Goal: Task Accomplishment & Management: Use online tool/utility

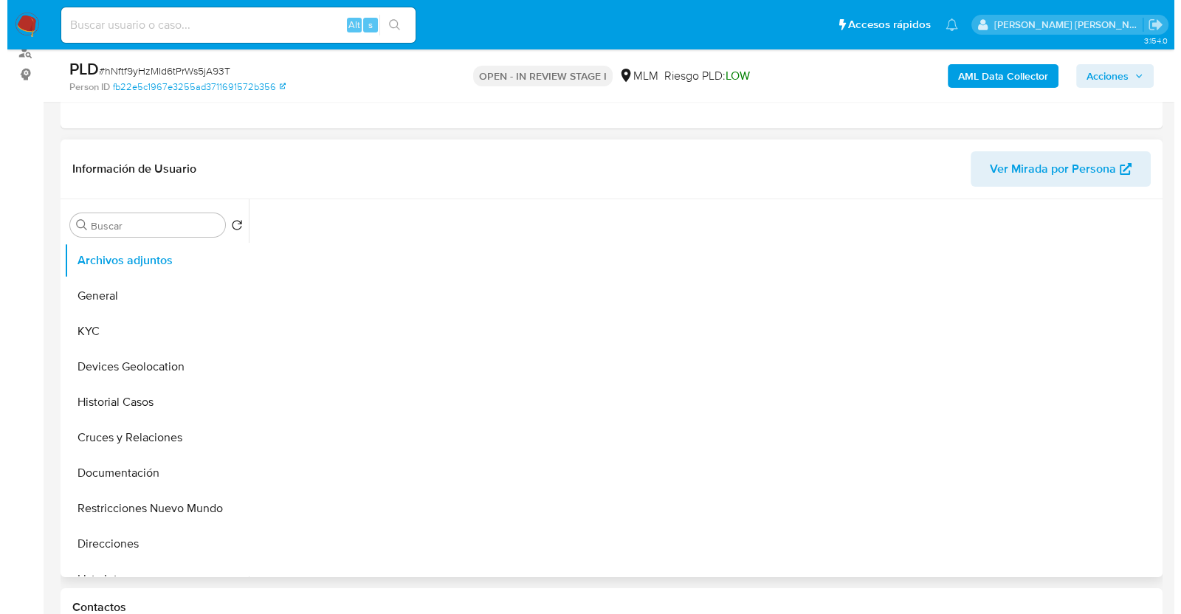
scroll to position [277, 0]
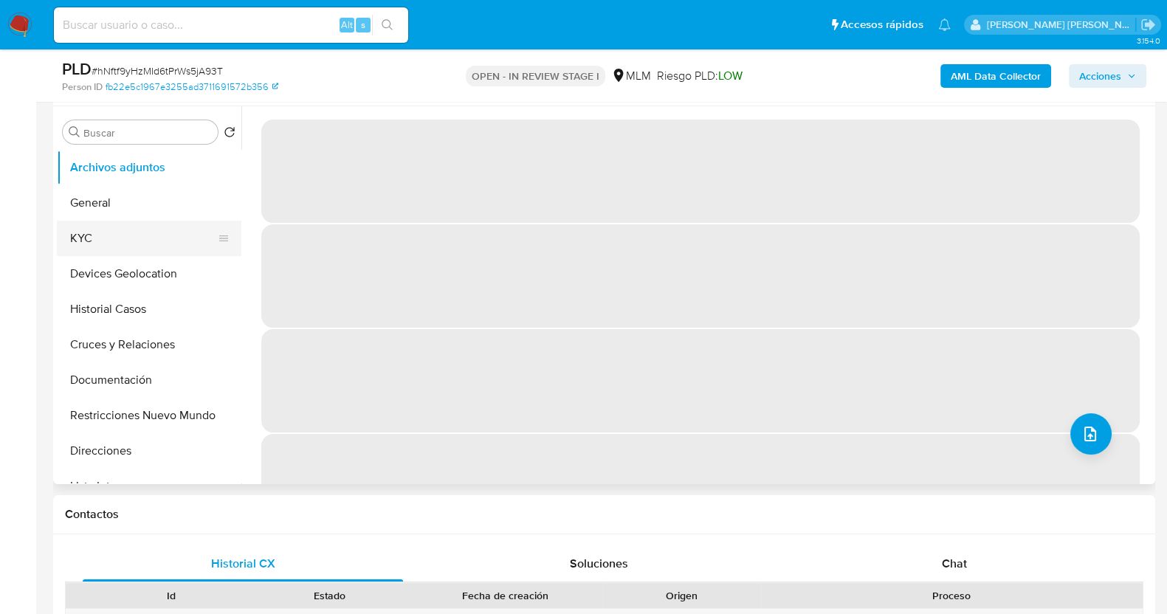
click at [86, 233] on button "KYC" at bounding box center [143, 238] width 173 height 35
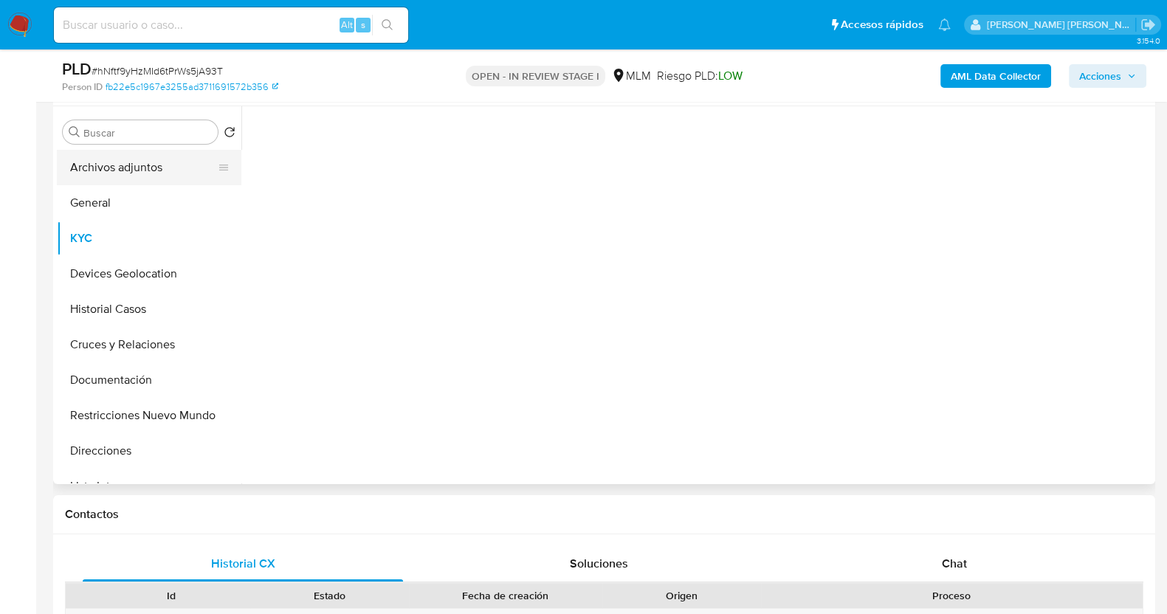
select select "10"
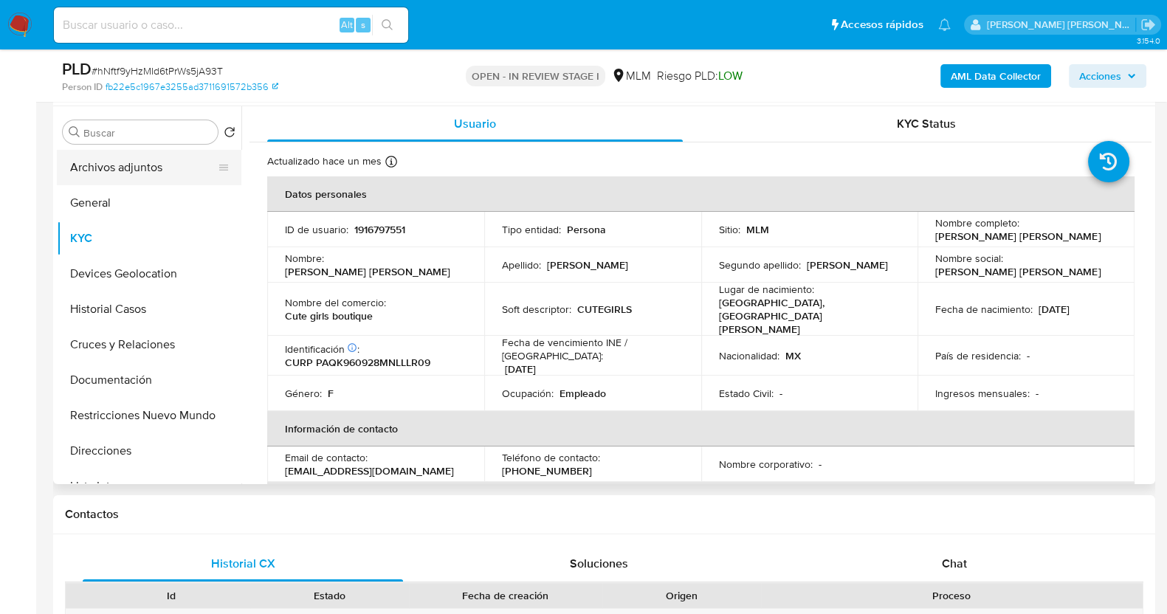
click at [124, 159] on button "Archivos adjuntos" at bounding box center [143, 167] width 173 height 35
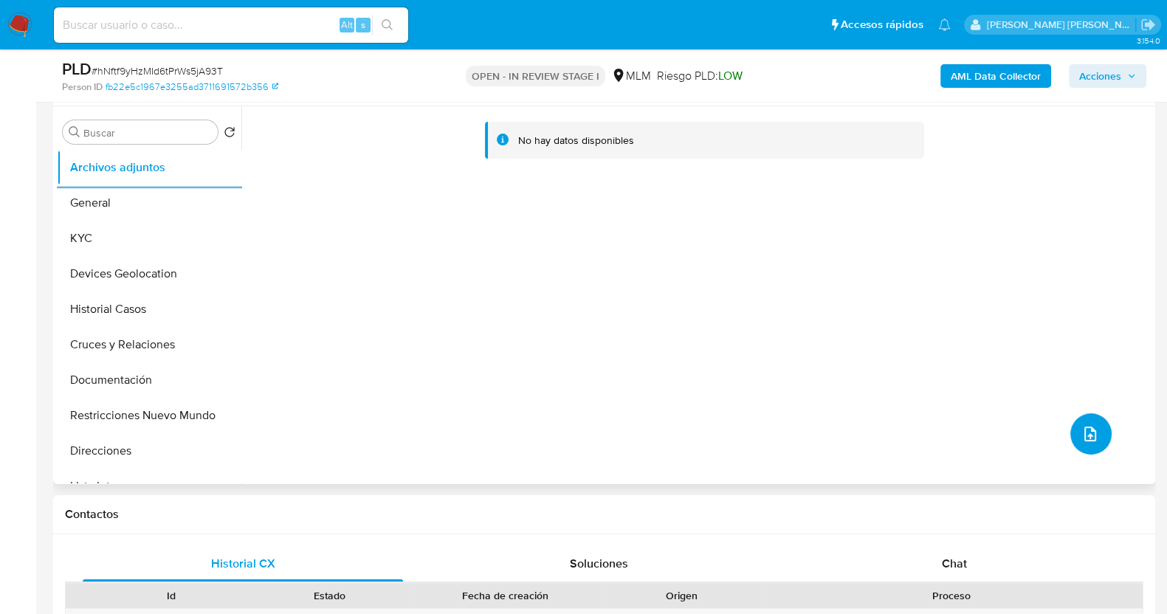
click at [1082, 416] on button "upload-file" at bounding box center [1091, 433] width 41 height 41
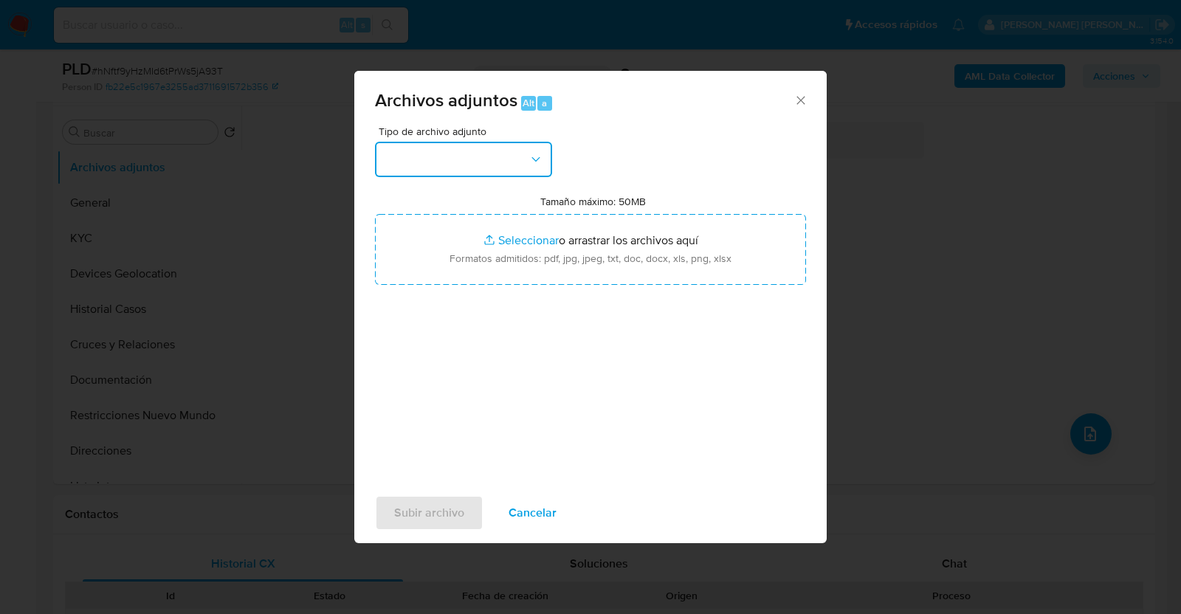
click at [506, 146] on button "button" at bounding box center [463, 159] width 177 height 35
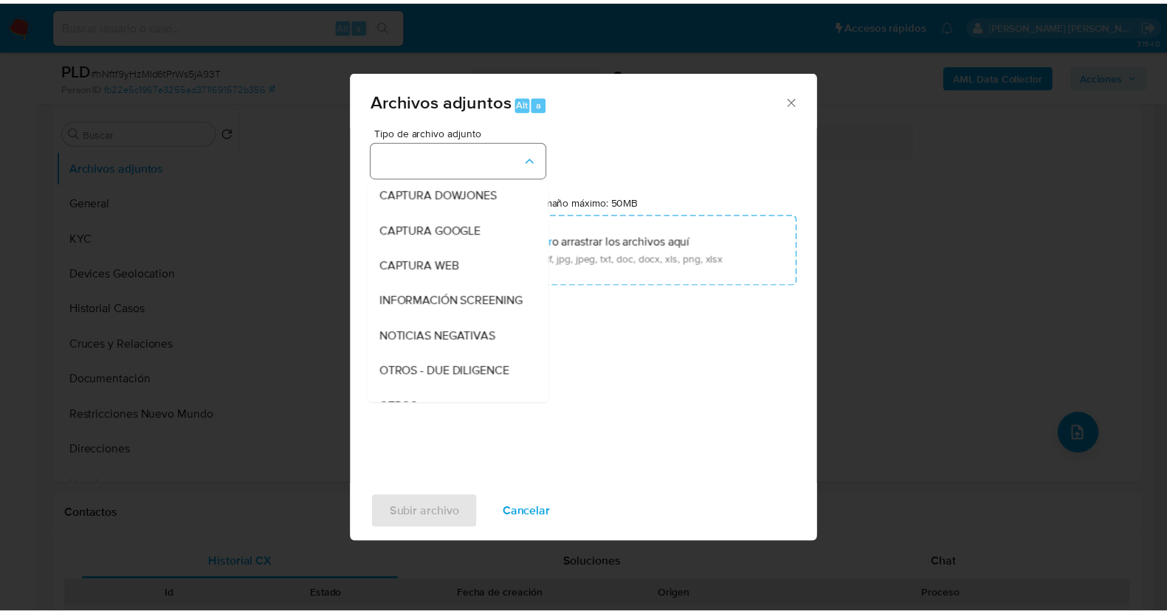
scroll to position [77, 0]
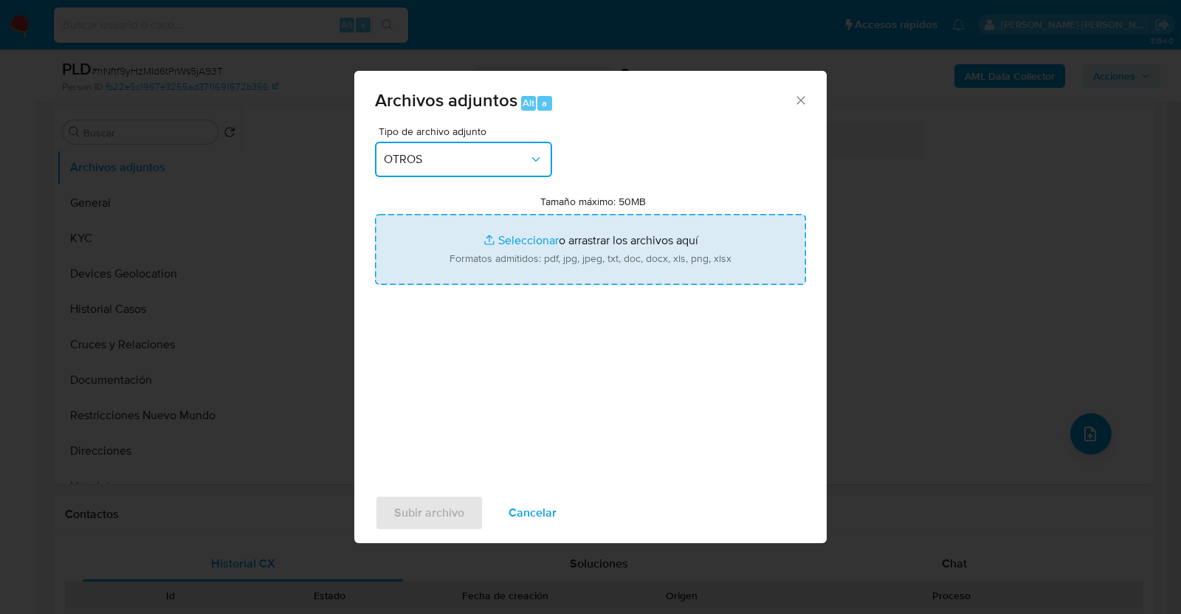
type input "C:\fakepath\1916797551_KARLA PALACIOS_JUL2025.pdf"
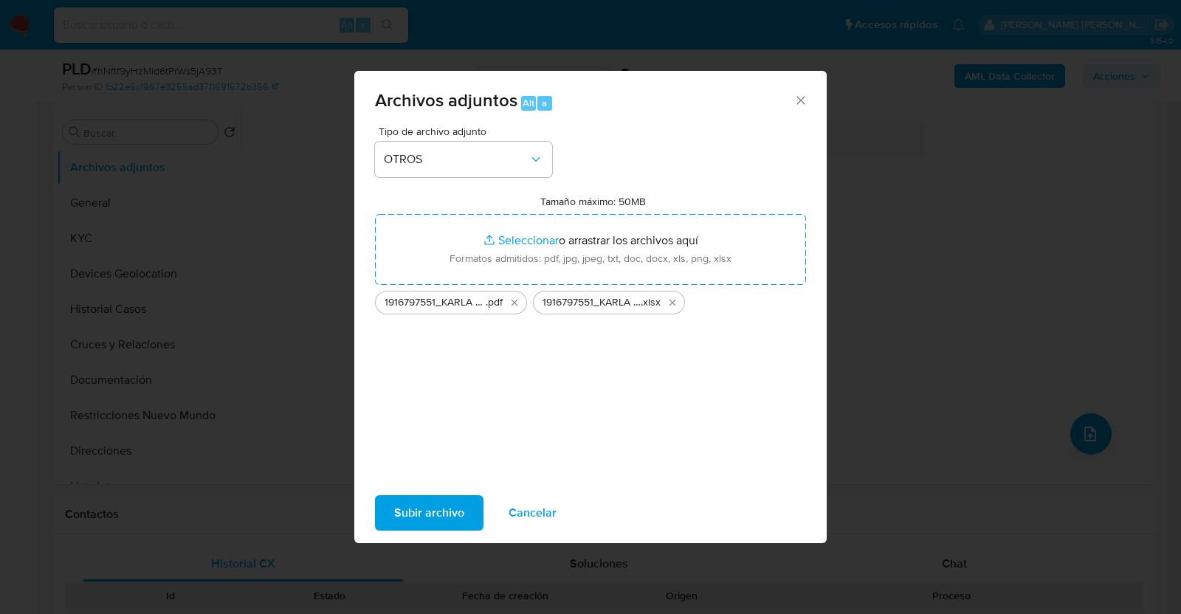
click at [439, 508] on span "Subir archivo" at bounding box center [429, 513] width 70 height 32
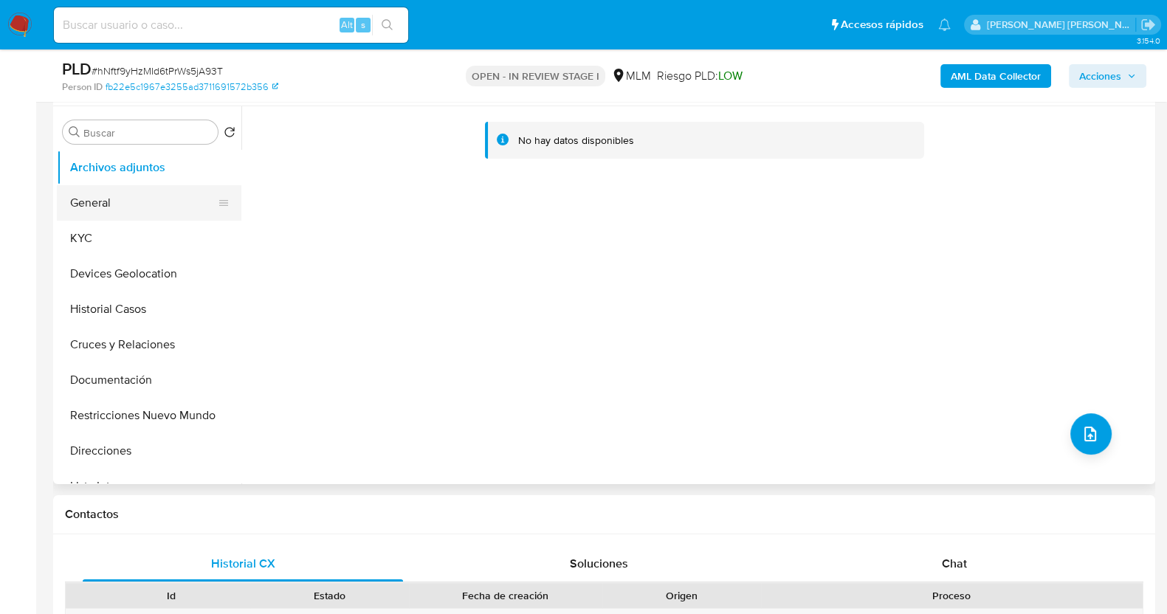
click at [114, 197] on button "General" at bounding box center [143, 202] width 173 height 35
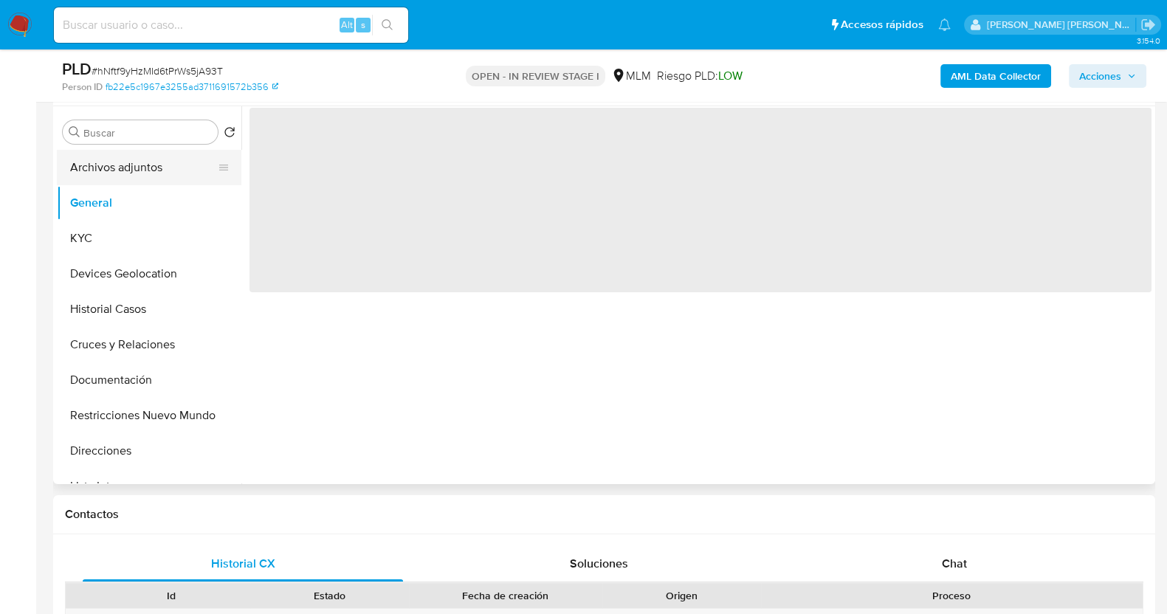
click at [123, 168] on button "Archivos adjuntos" at bounding box center [143, 167] width 173 height 35
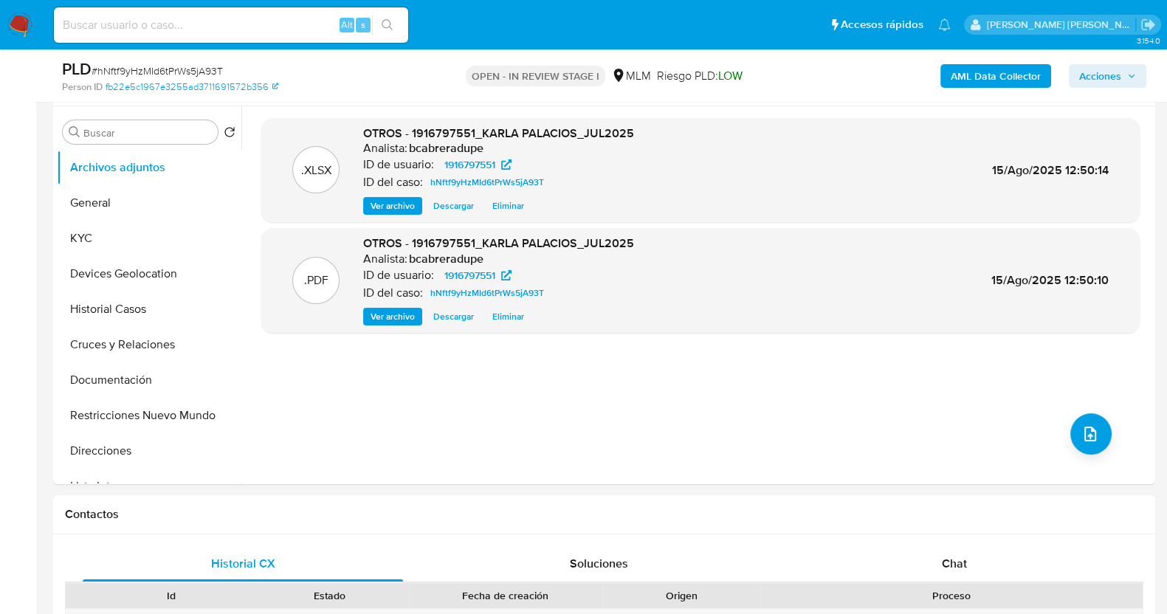
click at [1102, 78] on span "Acciones" at bounding box center [1100, 76] width 42 height 24
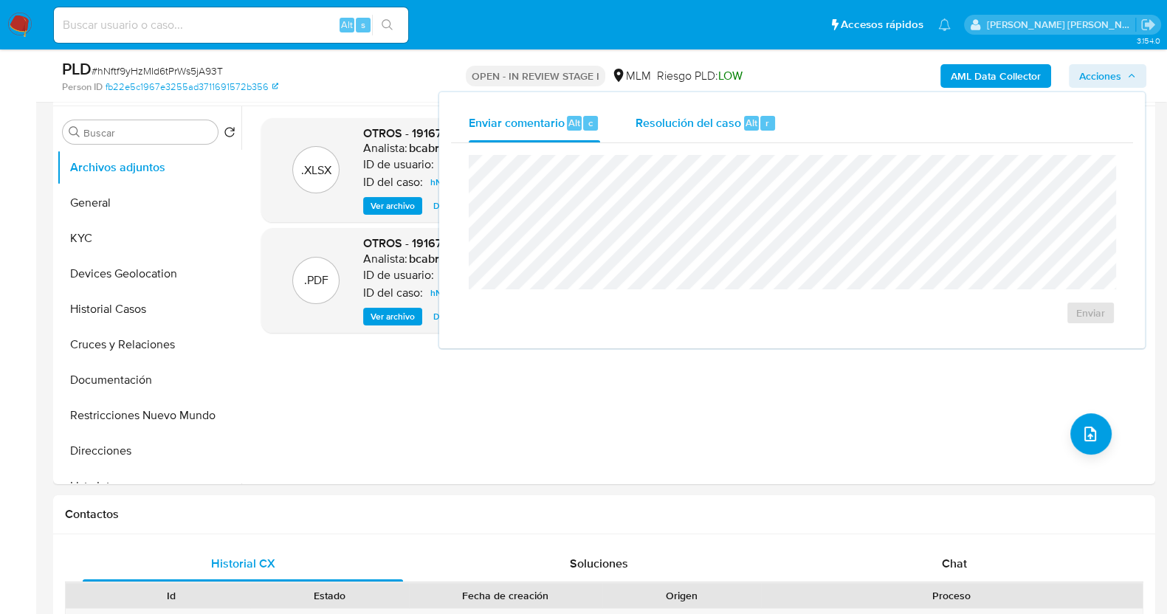
click at [670, 124] on span "Resolución del caso" at bounding box center [689, 122] width 106 height 17
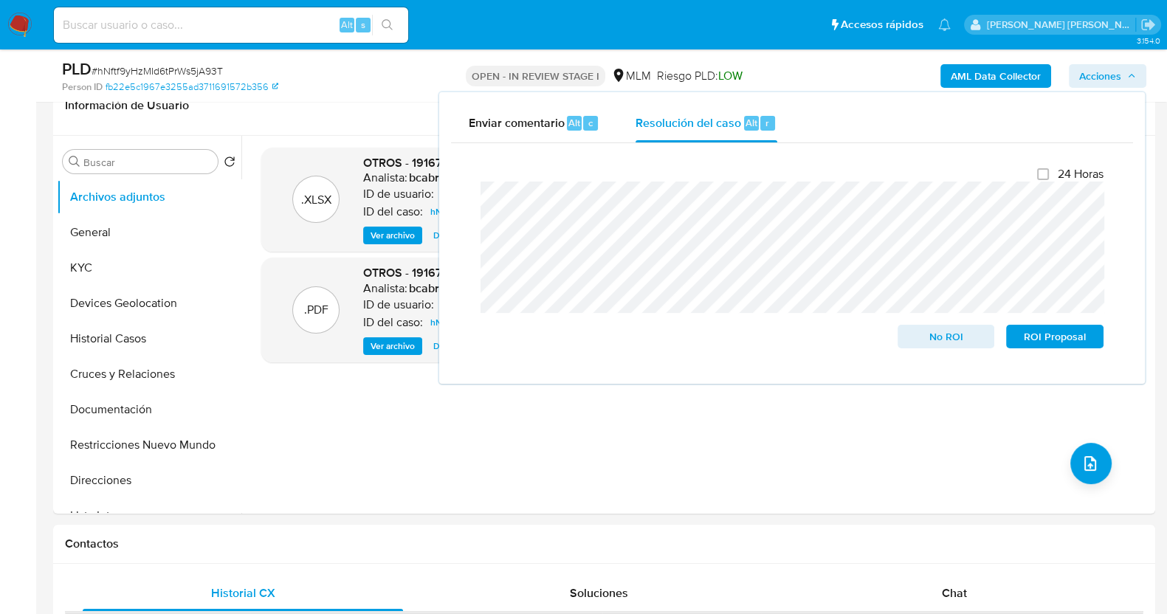
scroll to position [277, 0]
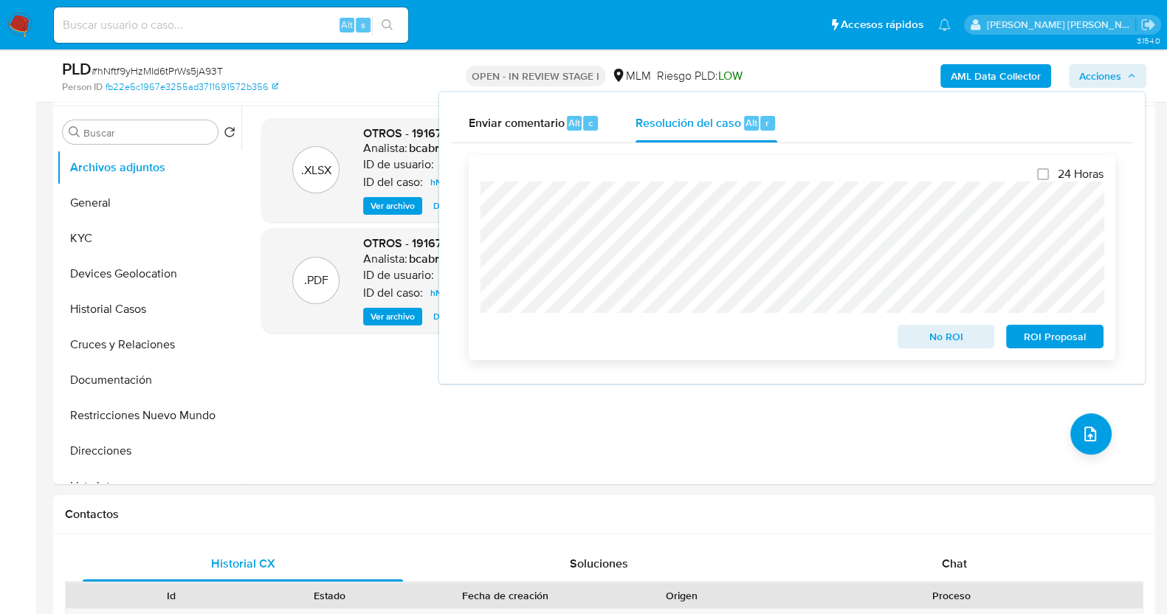
click at [1078, 334] on span "ROI Proposal" at bounding box center [1055, 336] width 77 height 21
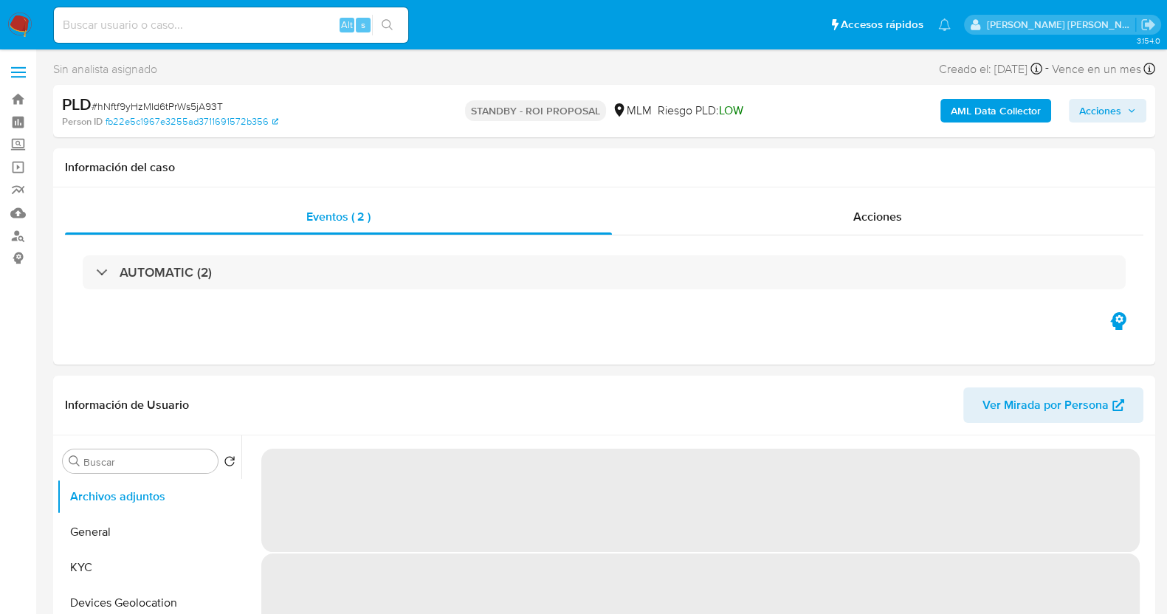
select select "10"
